Goal: Task Accomplishment & Management: Use online tool/utility

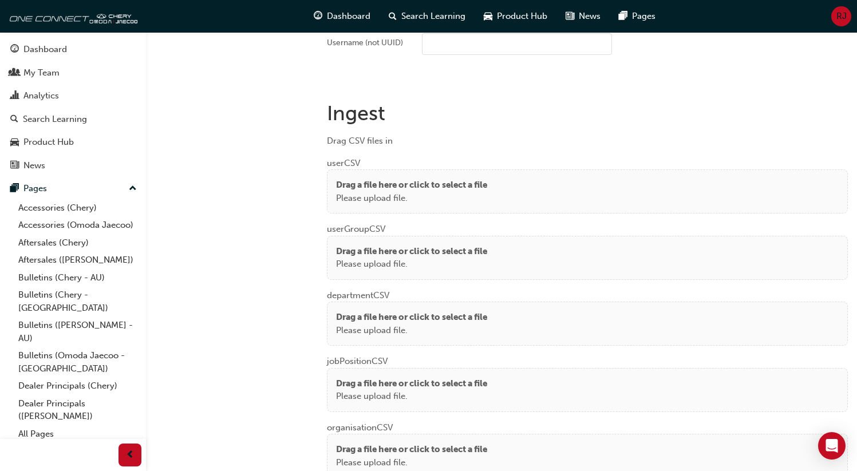
scroll to position [831, 0]
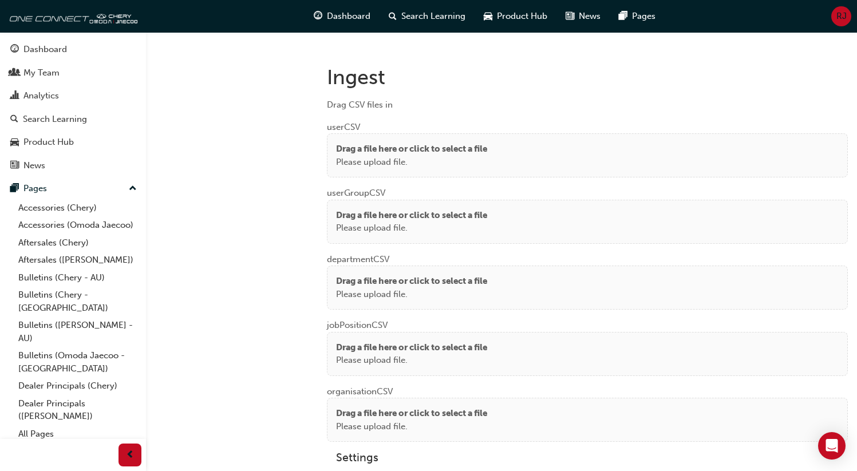
click at [487, 146] on p "Drag a file here or click to select a file" at bounding box center [411, 149] width 151 height 13
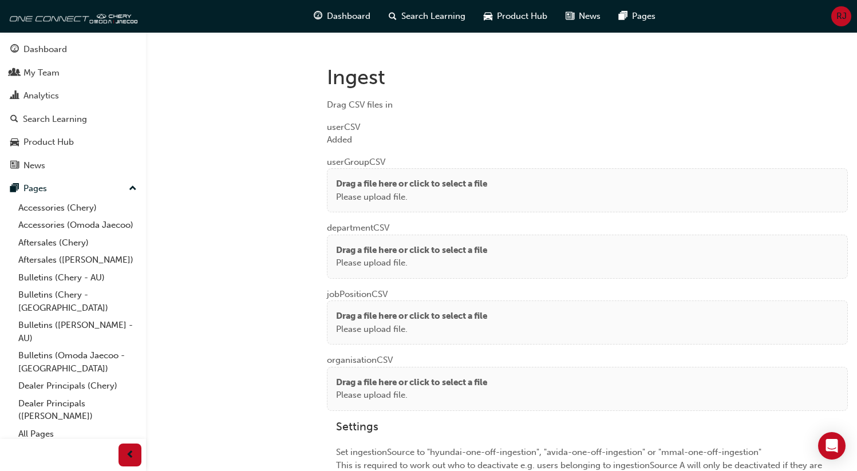
click at [452, 178] on p "Drag a file here or click to select a file" at bounding box center [411, 184] width 151 height 13
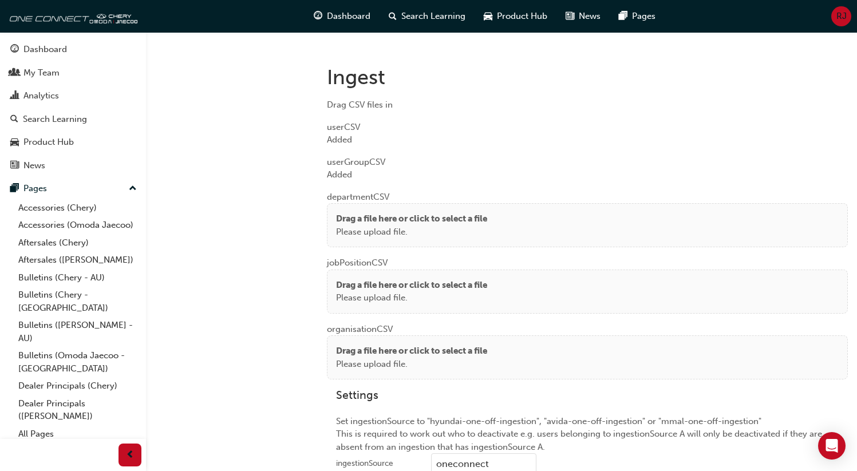
click at [373, 226] on p "Please upload file." at bounding box center [411, 232] width 151 height 13
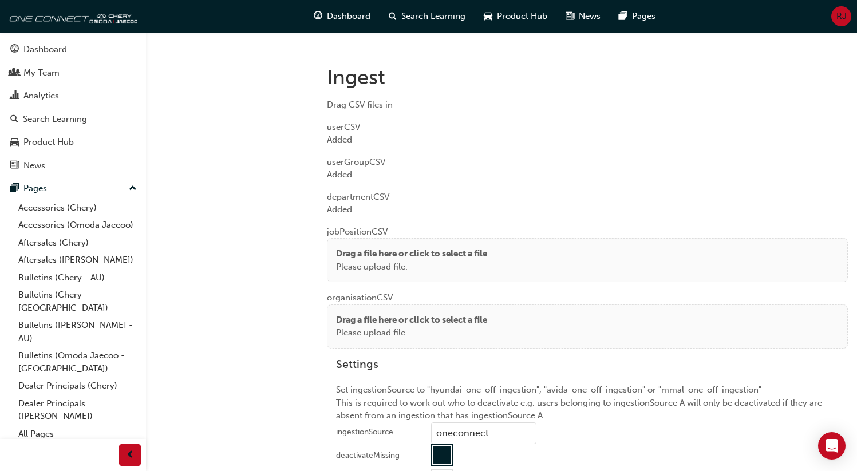
click at [421, 268] on p "Please upload file." at bounding box center [411, 267] width 151 height 13
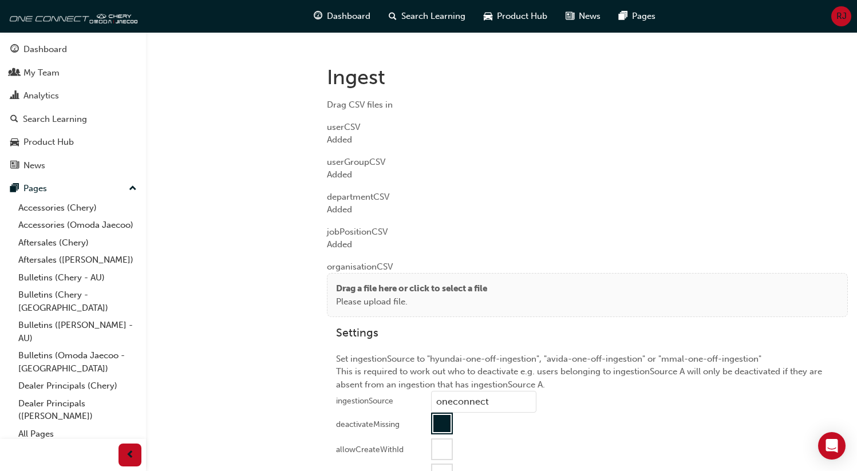
click at [402, 279] on div "Drag a file here or click to select a file Please upload file." at bounding box center [587, 295] width 521 height 44
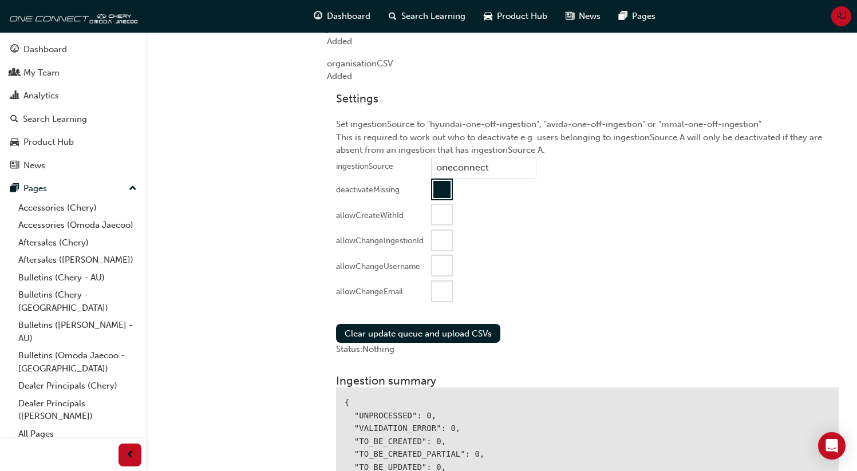
scroll to position [1048, 0]
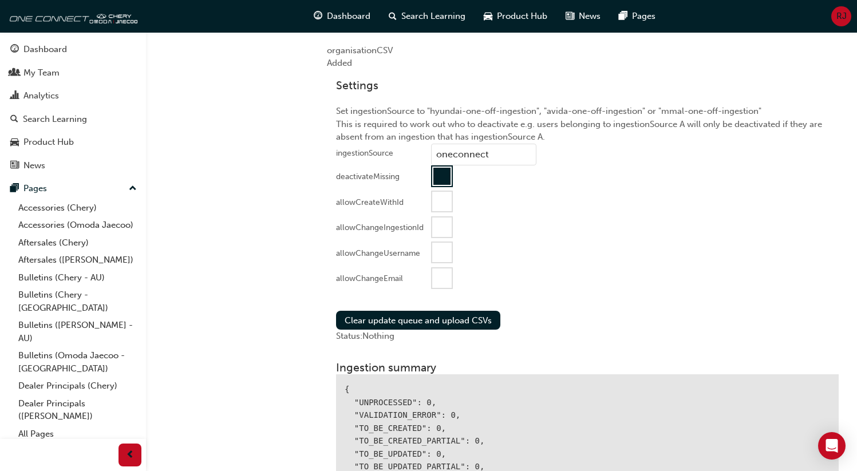
click at [447, 275] on div at bounding box center [441, 278] width 19 height 19
click at [413, 316] on button "Clear update queue and upload CSVs" at bounding box center [418, 320] width 164 height 19
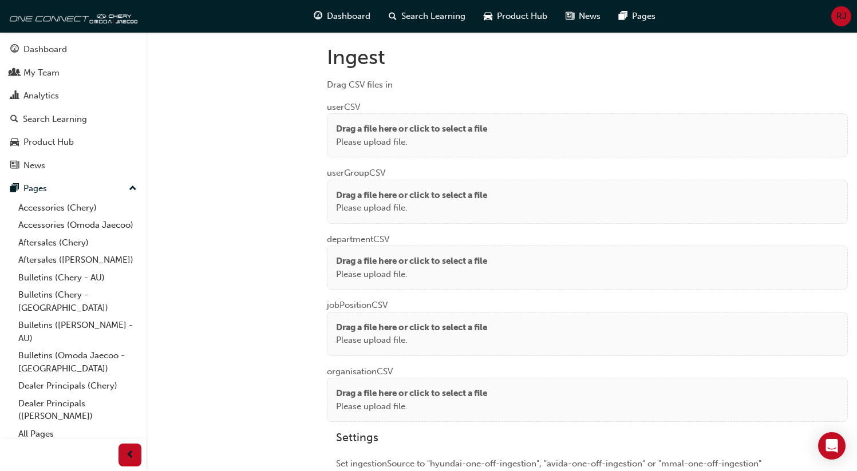
scroll to position [853, 0]
click at [438, 143] on p "Please upload file." at bounding box center [411, 141] width 151 height 13
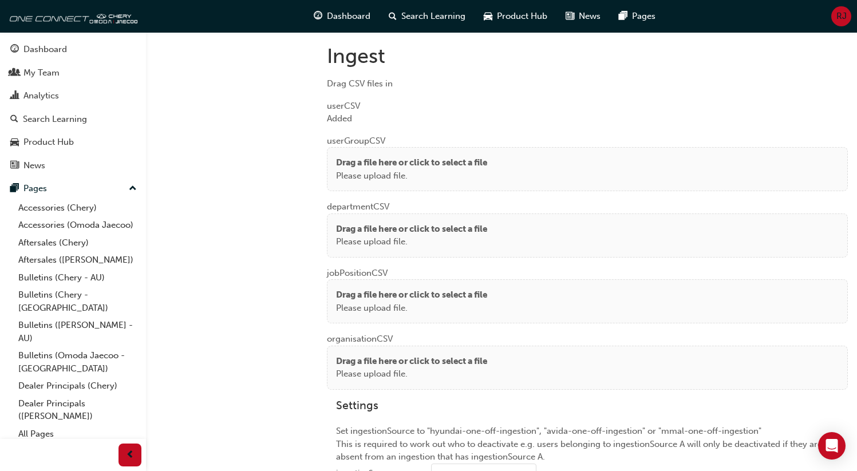
click at [358, 171] on p "Please upload file." at bounding box center [411, 176] width 151 height 13
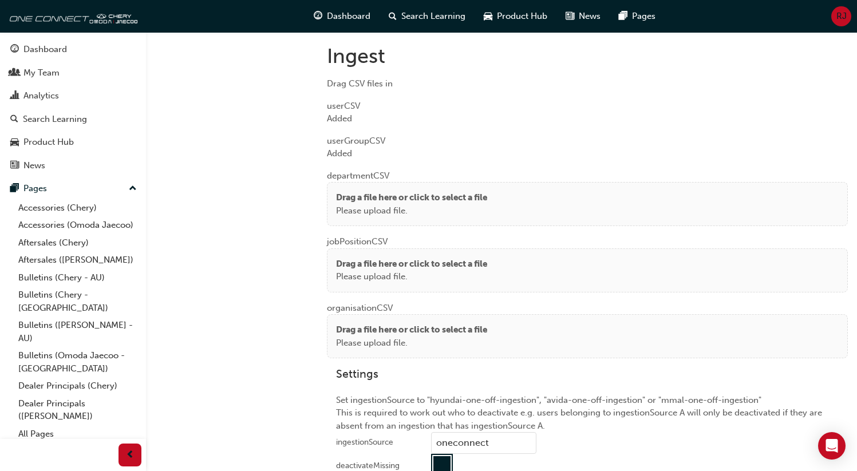
click at [337, 198] on p "Drag a file here or click to select a file" at bounding box center [411, 197] width 151 height 13
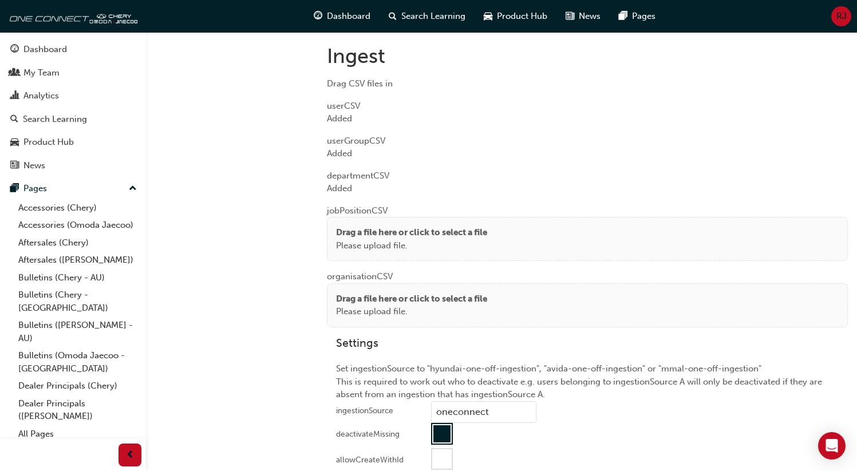
click at [350, 217] on div "Drag a file here or click to select a file Please upload file." at bounding box center [587, 239] width 521 height 44
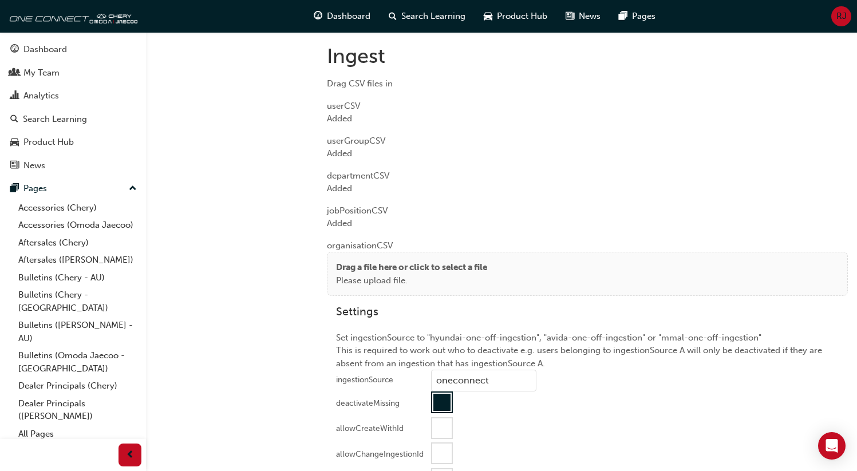
click at [361, 269] on p "Drag a file here or click to select a file" at bounding box center [411, 267] width 151 height 13
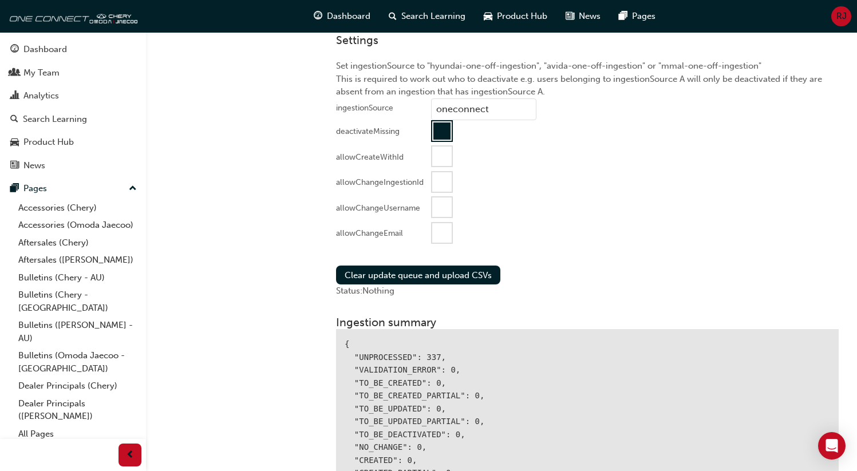
scroll to position [1155, 0]
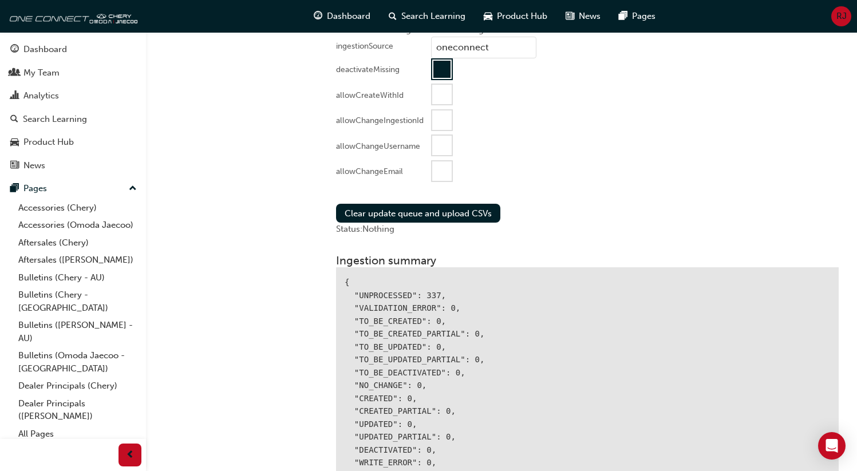
click at [440, 172] on div at bounding box center [441, 170] width 19 height 19
click at [400, 217] on button "Clear update queue and upload CSVs" at bounding box center [418, 213] width 164 height 19
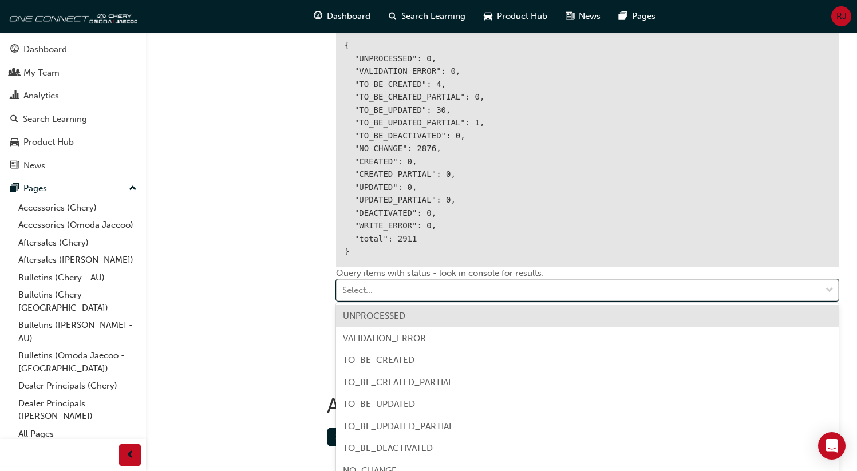
scroll to position [1426, 0]
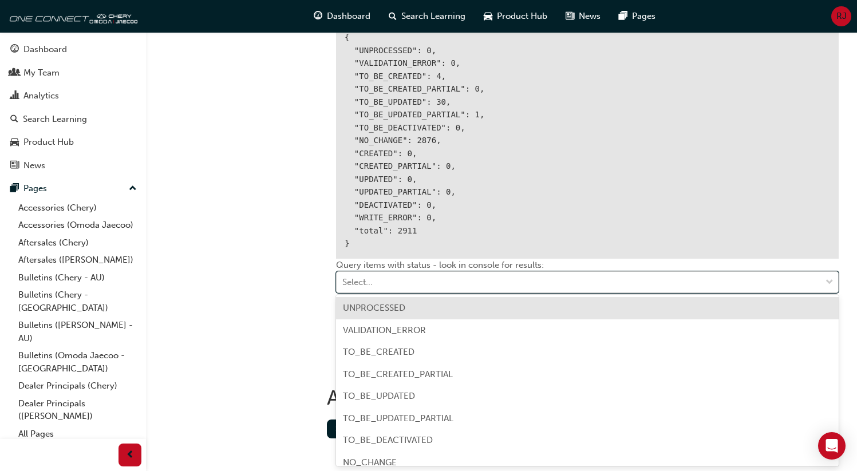
click at [368, 289] on div "Select..." at bounding box center [587, 282] width 503 height 22
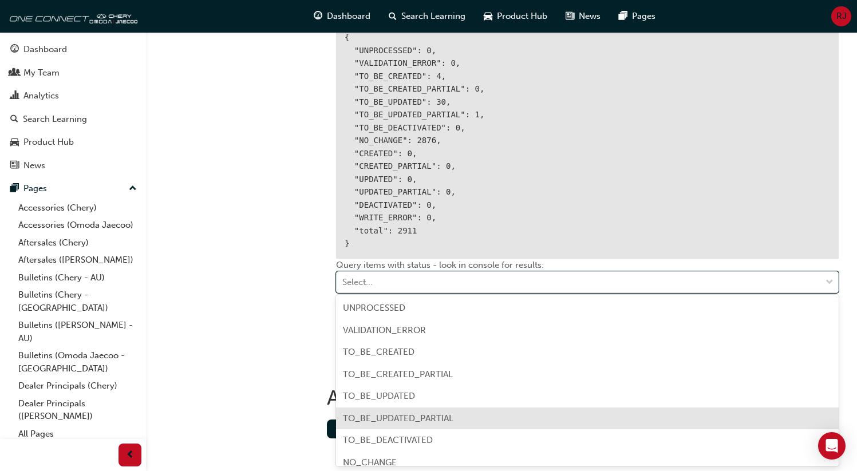
click at [376, 413] on span "TO_BE_UPDATED_PARTIAL" at bounding box center [398, 418] width 111 height 10
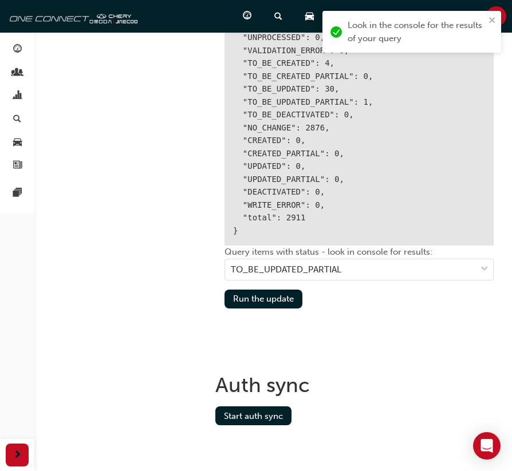
scroll to position [1500, 0]
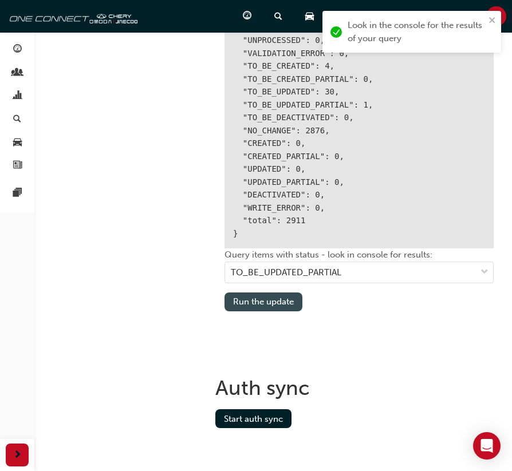
click at [270, 299] on button "Run the update" at bounding box center [263, 302] width 78 height 19
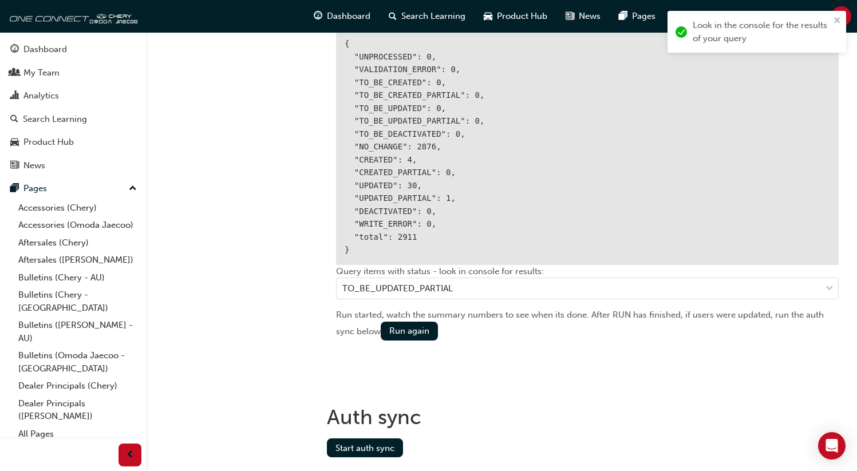
scroll to position [1449, 0]
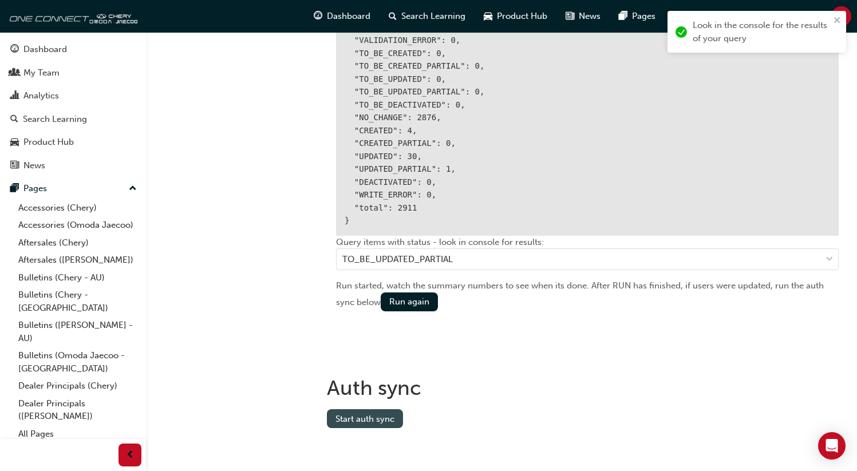
click at [373, 419] on button "Start auth sync" at bounding box center [365, 418] width 76 height 19
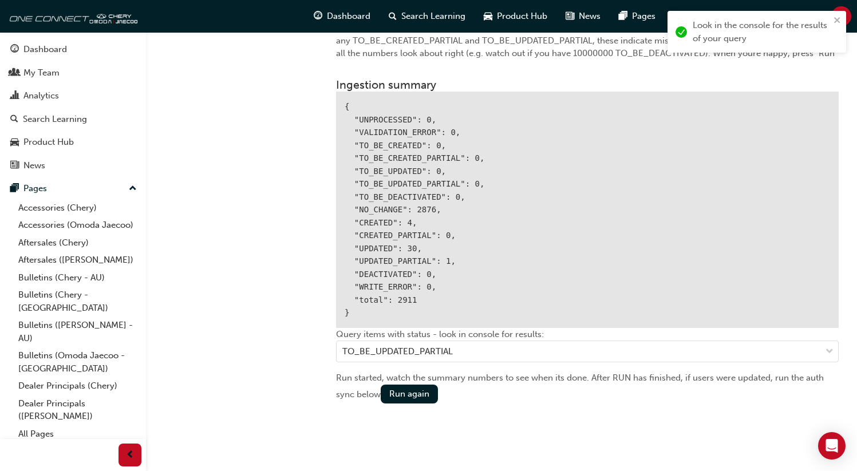
scroll to position [1341, 0]
